Goal: Information Seeking & Learning: Check status

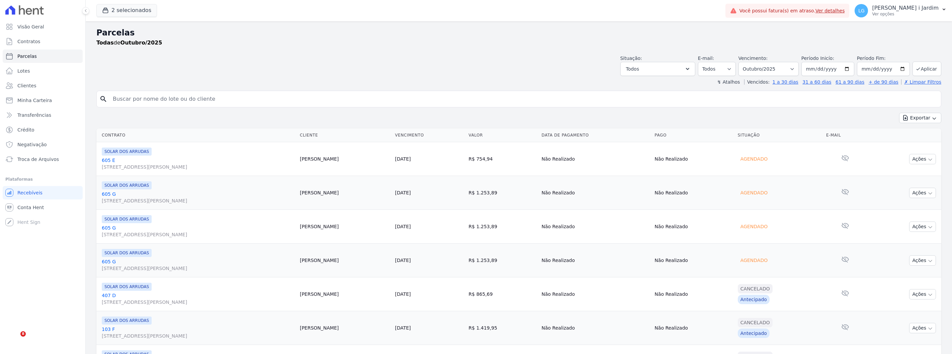
select select
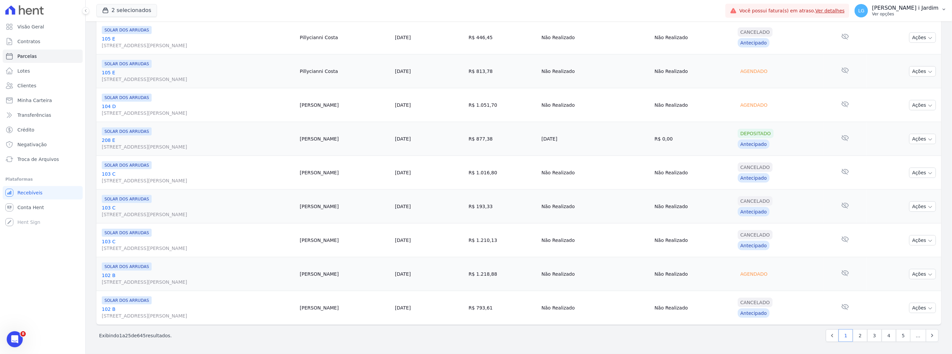
click at [897, 9] on p "[PERSON_NAME] i Jardim" at bounding box center [905, 8] width 67 height 7
click at [655, 15] on div "2 selecionados Trapisa Engenharia Acaiá Residencial Icatu Residencial PORTO5 IN…" at bounding box center [409, 11] width 626 height 22
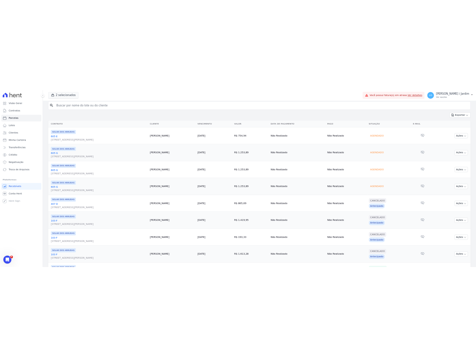
scroll to position [0, 0]
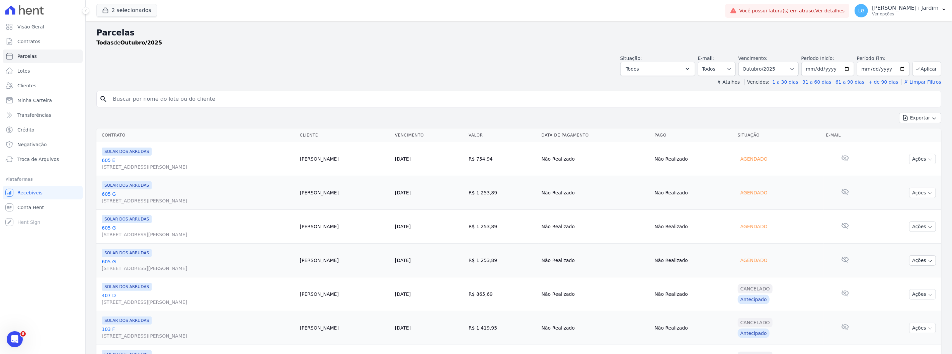
click at [564, 65] on div "Situação: Agendado Em Aberto Pago Processando Cancelado Vencido Transferindo De…" at bounding box center [518, 64] width 845 height 24
click at [477, 35] on h2 "Parcelas" at bounding box center [518, 33] width 845 height 12
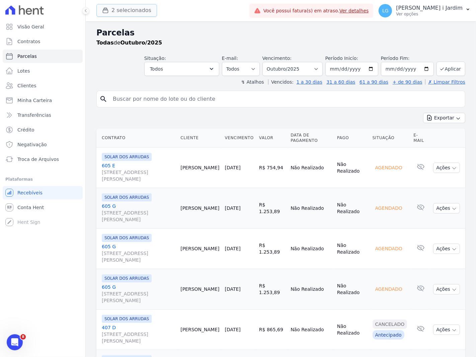
click at [114, 8] on button "2 selecionados" at bounding box center [126, 10] width 61 height 13
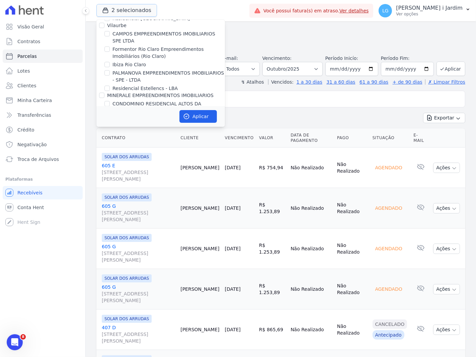
scroll to position [186, 0]
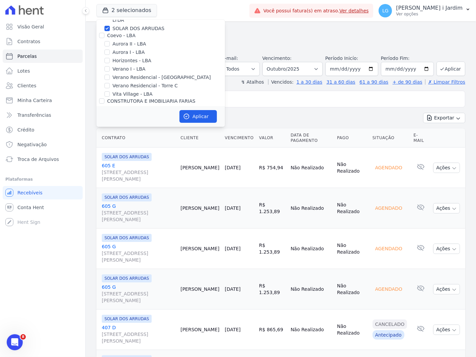
click at [132, 29] on label "SOLAR DOS ARRUDAS" at bounding box center [138, 28] width 52 height 7
click at [110, 29] on input "SOLAR DOS ARRUDAS" at bounding box center [106, 28] width 5 height 5
checkbox input "false"
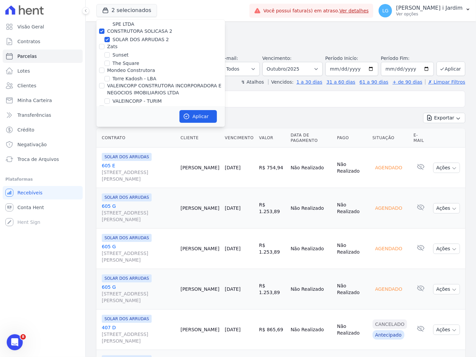
scroll to position [1780, 0]
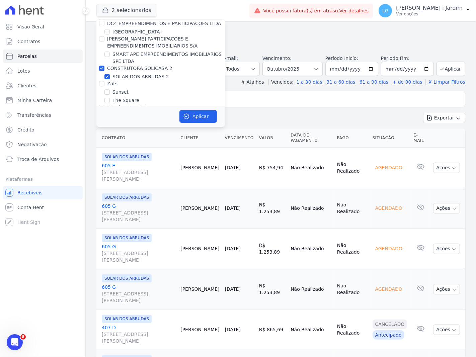
click at [119, 73] on label "SOLAR DOS ARRUDAS 2" at bounding box center [140, 76] width 57 height 7
click at [110, 74] on input "SOLAR DOS ARRUDAS 2" at bounding box center [106, 76] width 5 height 5
checkbox input "false"
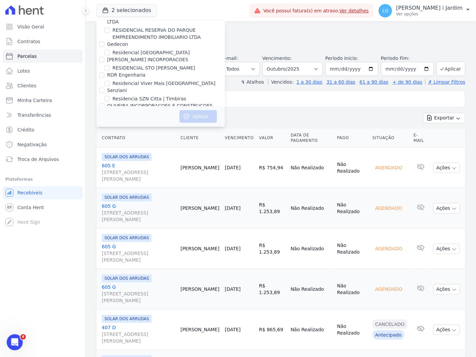
scroll to position [634, 0]
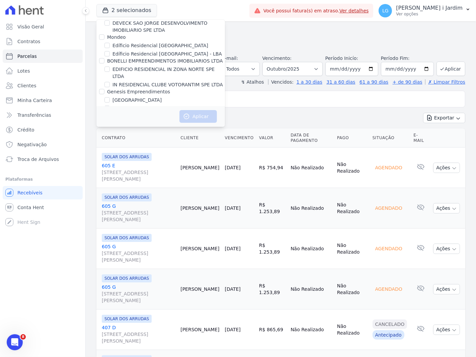
click at [142, 113] on label "[PERSON_NAME]" at bounding box center [131, 116] width 39 height 7
click at [110, 114] on input "[PERSON_NAME]" at bounding box center [106, 116] width 5 height 5
checkbox input "true"
click at [193, 117] on button "Aplicar" at bounding box center [197, 116] width 37 height 13
select select
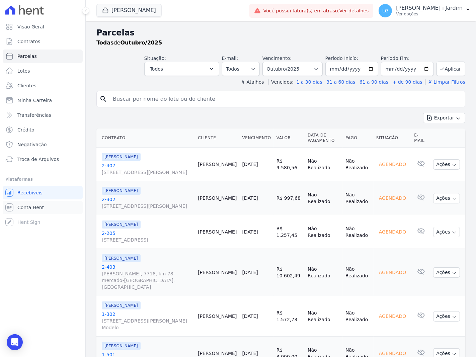
click at [49, 203] on link "Conta Hent" at bounding box center [43, 207] width 80 height 13
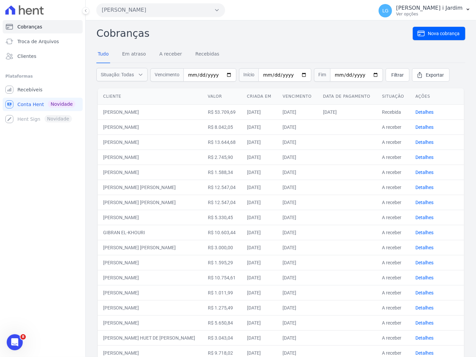
click at [146, 15] on button "[PERSON_NAME]" at bounding box center [160, 9] width 129 height 13
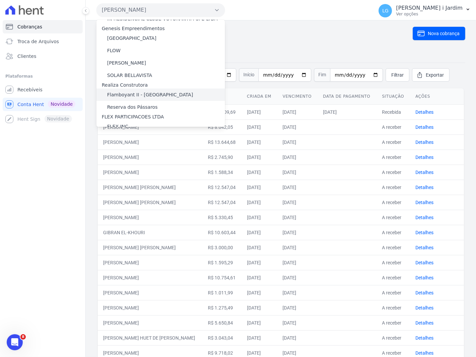
scroll to position [921, 0]
click at [148, 69] on div "SOLAR BELLAVISTA" at bounding box center [160, 75] width 129 height 12
click at [139, 72] on label "SOLAR BELLAVISTA" at bounding box center [129, 75] width 45 height 7
click at [0, 0] on input "SOLAR BELLAVISTA" at bounding box center [0, 0] width 0 height 0
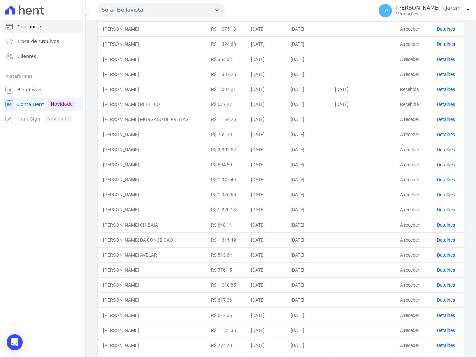
scroll to position [0, 0]
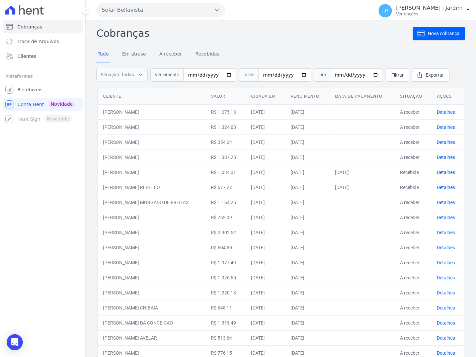
click at [144, 2] on div "Solar Bellavista Trapisa Engenharia Acaiá Residencial Icatu Residencial PORTO5 …" at bounding box center [233, 10] width 274 height 21
click at [145, 7] on button "Solar Bellavista" at bounding box center [160, 9] width 129 height 13
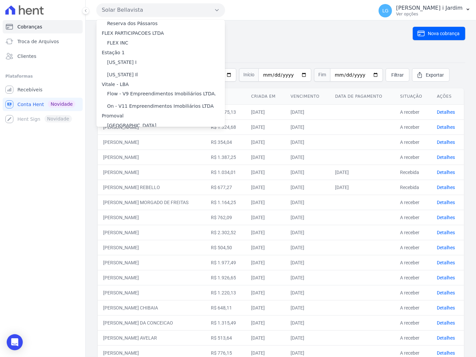
scroll to position [1190, 0]
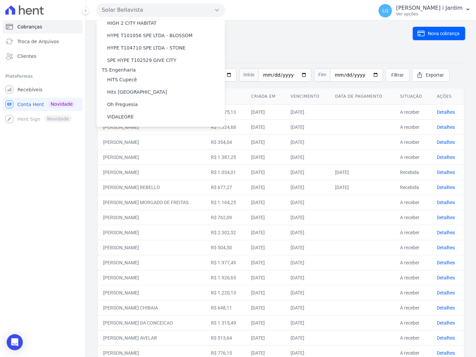
click at [267, 45] on div "Cobranças Nova cobrança Tudo Em atraso A receber Recebidas Situação: Todas Em a…" at bounding box center [280, 266] width 369 height 481
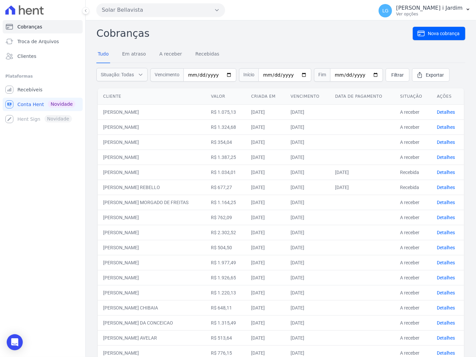
drag, startPoint x: 239, startPoint y: 110, endPoint x: 245, endPoint y: 287, distance: 177.5
click at [244, 286] on tbody "SILVIA PONTES LOPES DA SILVA R$ 1.075,13 02/10/2025 30/10/2025 A receber Detalh…" at bounding box center [281, 292] width 366 height 377
click at [256, 300] on td "02/10/2025" at bounding box center [265, 292] width 39 height 15
click at [37, 94] on link "Recebíveis" at bounding box center [43, 89] width 80 height 13
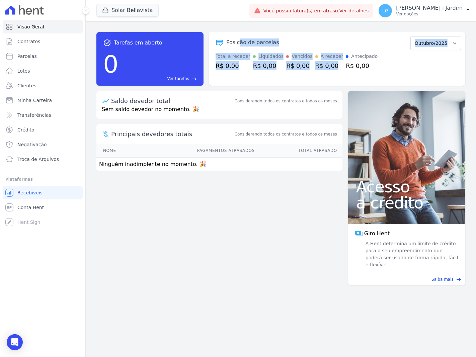
drag, startPoint x: 327, startPoint y: 66, endPoint x: 243, endPoint y: 86, distance: 86.0
click at [238, 48] on div "Posição de parcelas Outubro/2025 Total a receber R$ 0,00 Liquidados R$ 0,00 Ven…" at bounding box center [337, 59] width 256 height 54
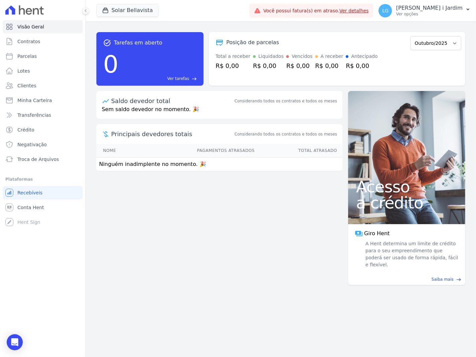
click at [262, 107] on p "Sem saldo devedor no momento. 🎉" at bounding box center [219, 111] width 246 height 13
click at [45, 215] on ul "Você não possui Hent Sign ativado. Para saber mais, fale com a equipe Hent. Rec…" at bounding box center [43, 207] width 80 height 43
click at [47, 212] on link "Conta Hent" at bounding box center [43, 207] width 80 height 13
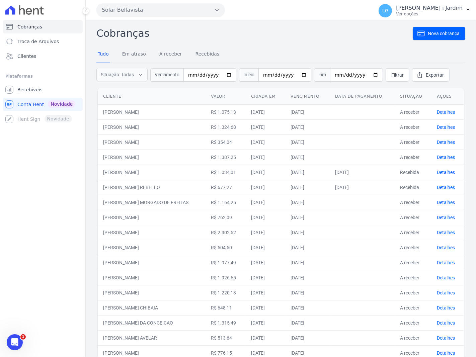
click at [126, 14] on button "Solar Bellavista" at bounding box center [160, 9] width 129 height 13
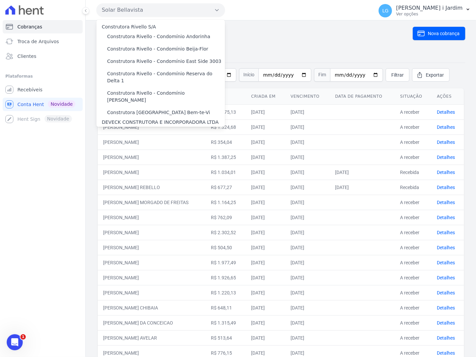
scroll to position [892, 0]
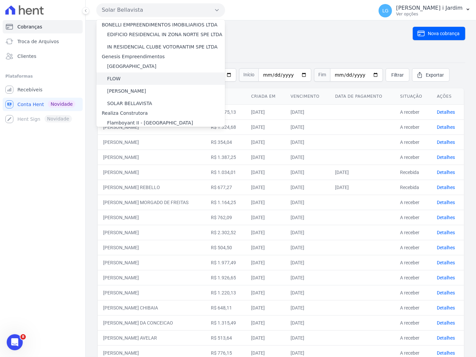
click at [138, 73] on div "FLOW" at bounding box center [160, 79] width 129 height 12
click at [116, 75] on label "FLOW" at bounding box center [113, 78] width 13 height 7
click at [0, 0] on input "FLOW" at bounding box center [0, 0] width 0 height 0
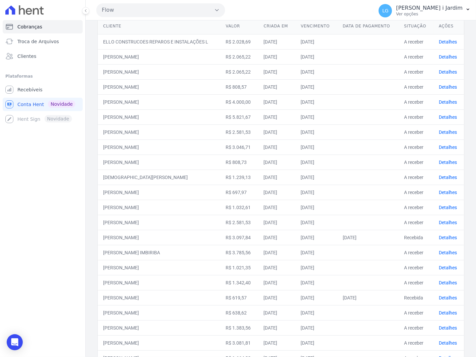
scroll to position [0, 0]
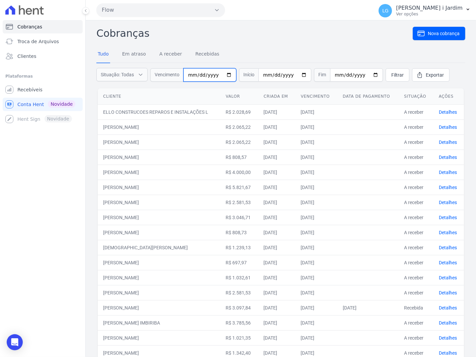
click at [225, 74] on input "date" at bounding box center [209, 74] width 53 height 13
type input "[DATE]"
click at [299, 74] on input "date" at bounding box center [284, 74] width 53 height 13
type input "[DATE]"
click at [391, 74] on span "Filtrar" at bounding box center [397, 75] width 12 height 7
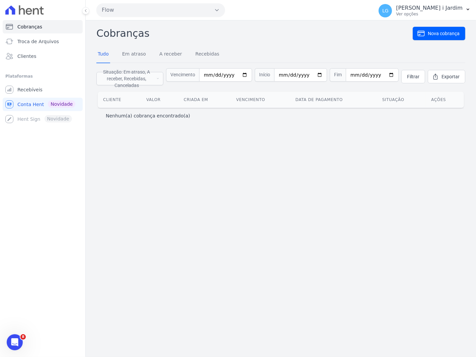
click at [243, 170] on div "Cobranças Nova cobrança Tudo Em atraso A receber Recebidas Situação: Em atraso,…" at bounding box center [281, 188] width 390 height 337
click at [251, 75] on input "[DATE]" at bounding box center [225, 74] width 53 height 13
click at [415, 76] on span "Filtrar" at bounding box center [413, 76] width 12 height 7
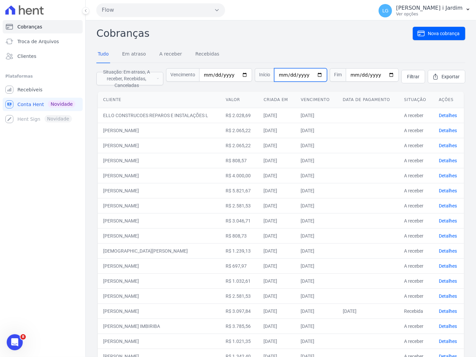
click at [315, 73] on input "[DATE]" at bounding box center [300, 74] width 53 height 13
type input "[DATE]"
click at [385, 74] on input "date" at bounding box center [372, 74] width 53 height 13
type input "[DATE]"
click at [405, 80] on link "Filtrar" at bounding box center [413, 76] width 24 height 13
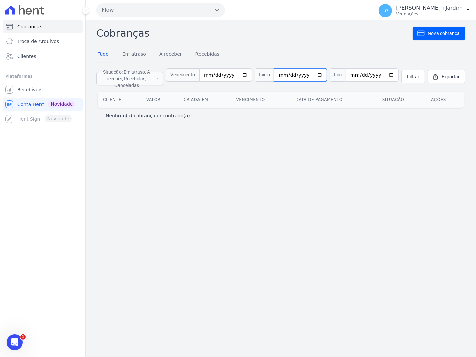
click at [323, 74] on input "[DATE]" at bounding box center [300, 74] width 53 height 13
type input "2025-09-01"
click at [417, 76] on span "Filtrar" at bounding box center [413, 76] width 12 height 7
click at [32, 92] on span "Recebíveis" at bounding box center [29, 89] width 25 height 7
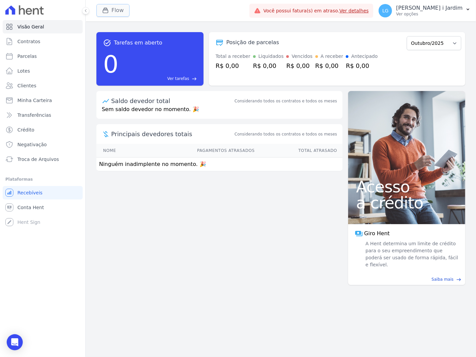
click at [116, 15] on button "Flow" at bounding box center [112, 10] width 33 height 13
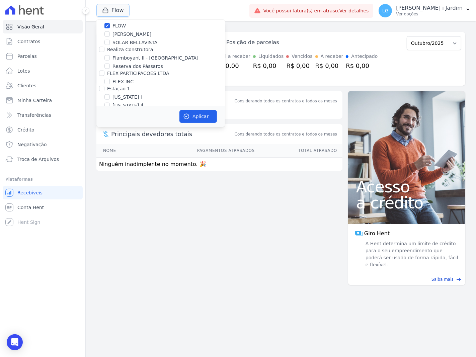
scroll to position [669, 0]
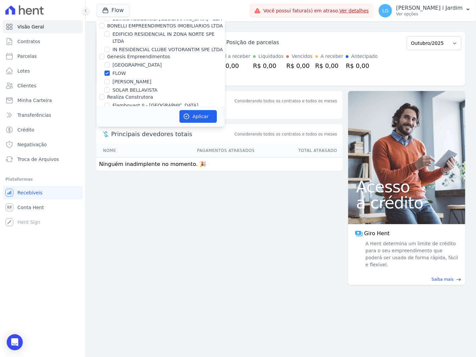
click at [120, 70] on label "FLOW" at bounding box center [118, 73] width 13 height 7
click at [110, 71] on input "FLOW" at bounding box center [106, 73] width 5 height 5
checkbox input "false"
click at [125, 78] on label "[PERSON_NAME]" at bounding box center [131, 81] width 39 height 7
click at [110, 79] on input "[PERSON_NAME]" at bounding box center [106, 81] width 5 height 5
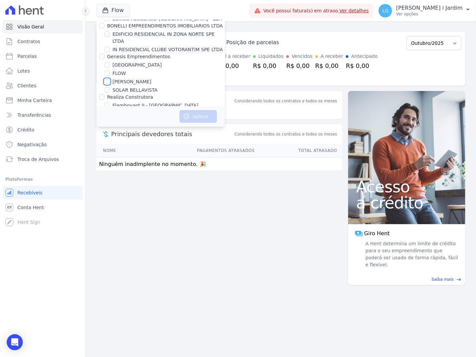
checkbox input "true"
click at [196, 113] on button "Aplicar" at bounding box center [197, 116] width 37 height 13
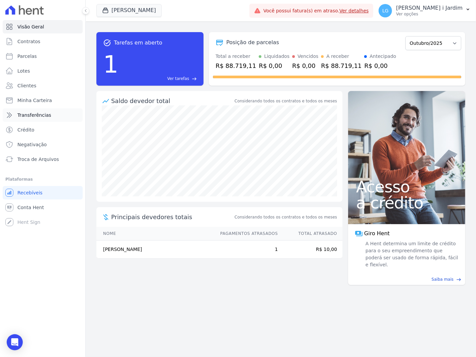
click at [52, 116] on link "Transferências" at bounding box center [43, 114] width 80 height 13
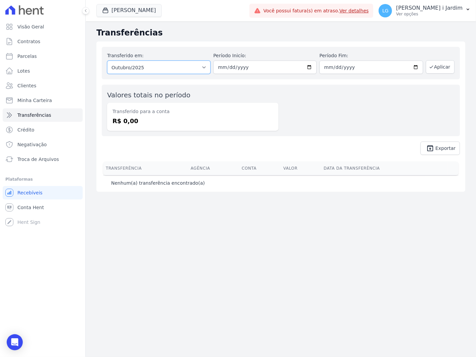
click at [174, 63] on select "Todos os meses Setembro/2025 Outubro/2025" at bounding box center [158, 67] width 103 height 13
select select "09/2025"
click at [107, 61] on select "Todos os meses Setembro/2025 Outubro/2025" at bounding box center [158, 67] width 103 height 13
click at [437, 69] on button "Aplicar" at bounding box center [440, 66] width 29 height 13
